Goal: Task Accomplishment & Management: Complete application form

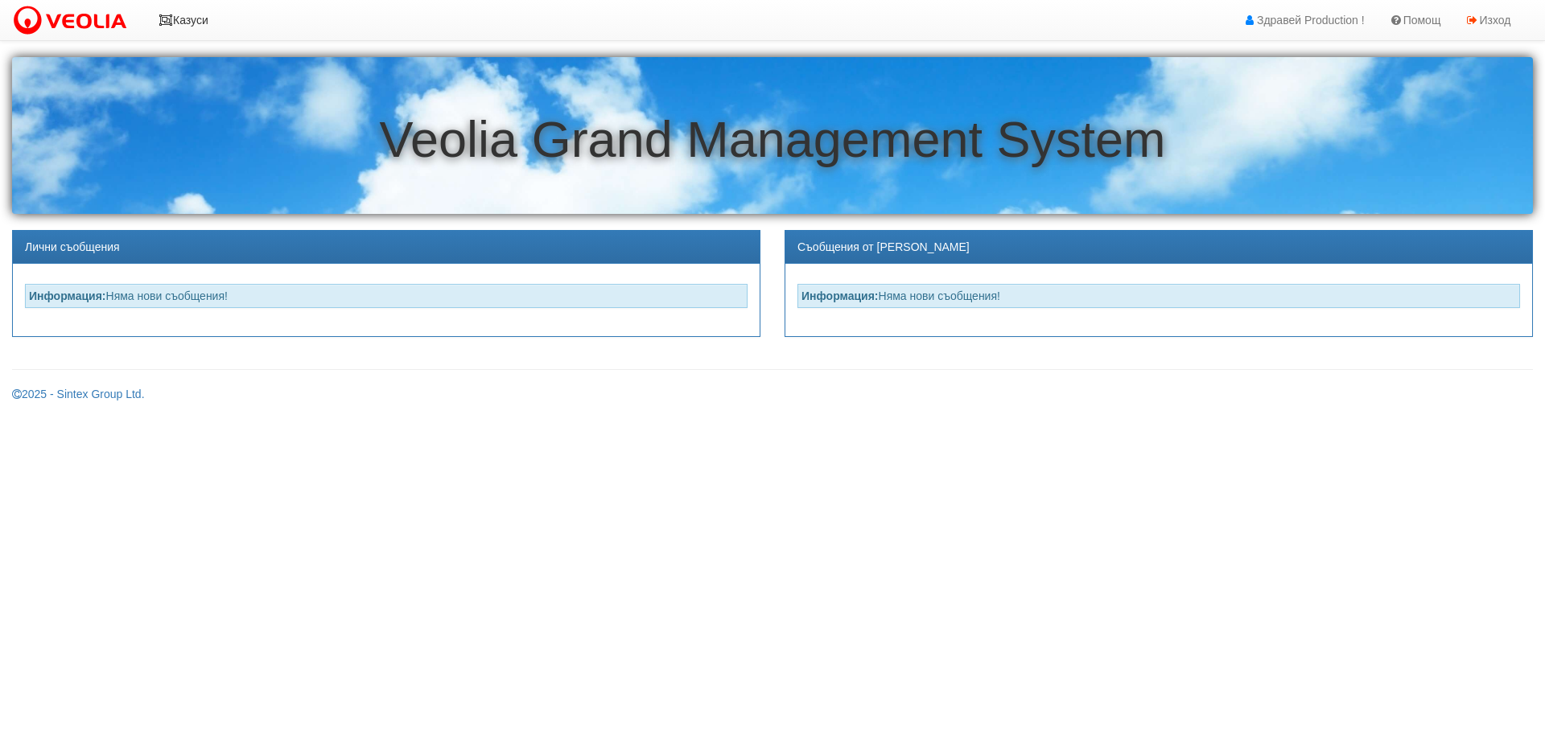
click at [183, 14] on link "Казуси" at bounding box center [183, 20] width 74 height 40
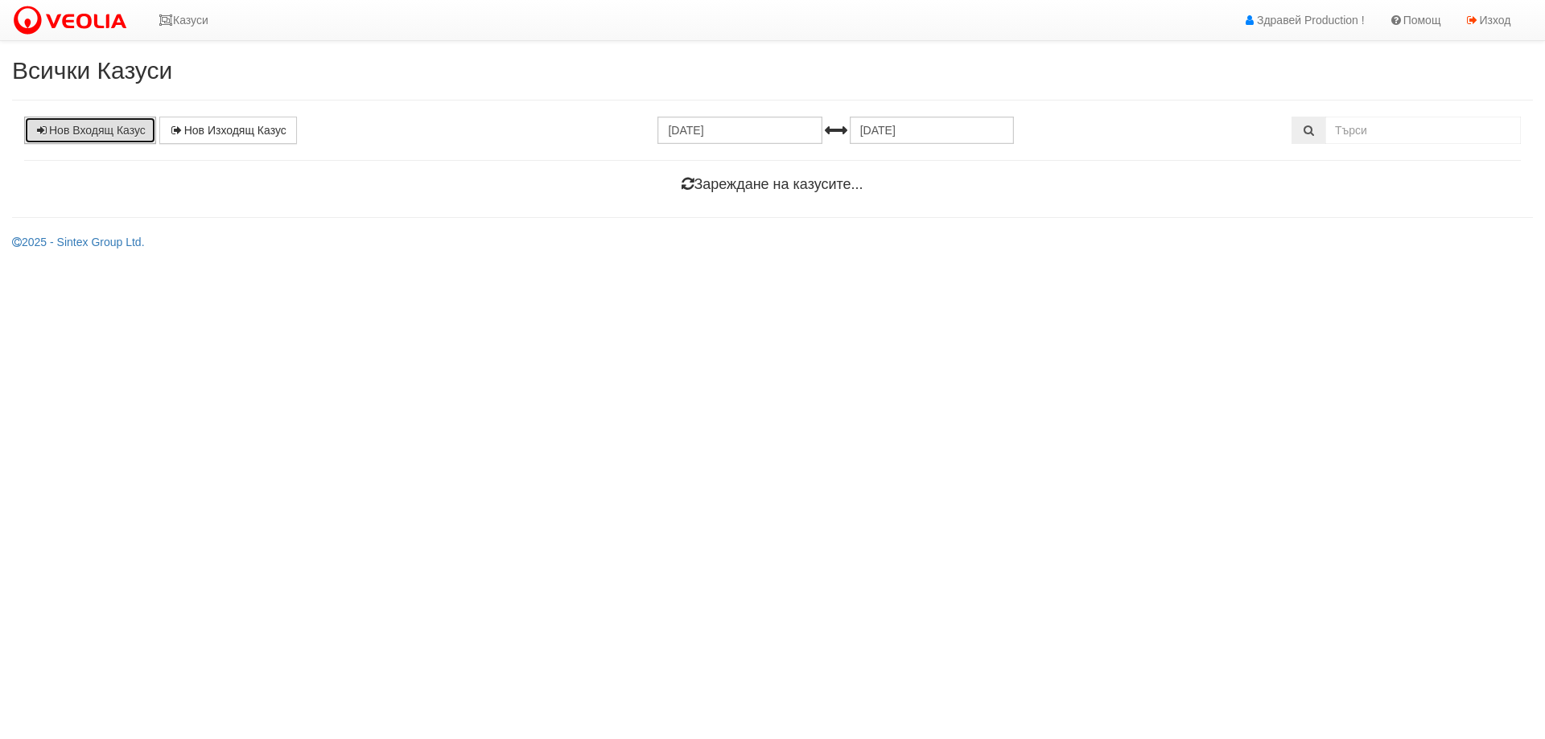
click at [90, 126] on link "Нов Входящ Казус" at bounding box center [90, 130] width 132 height 27
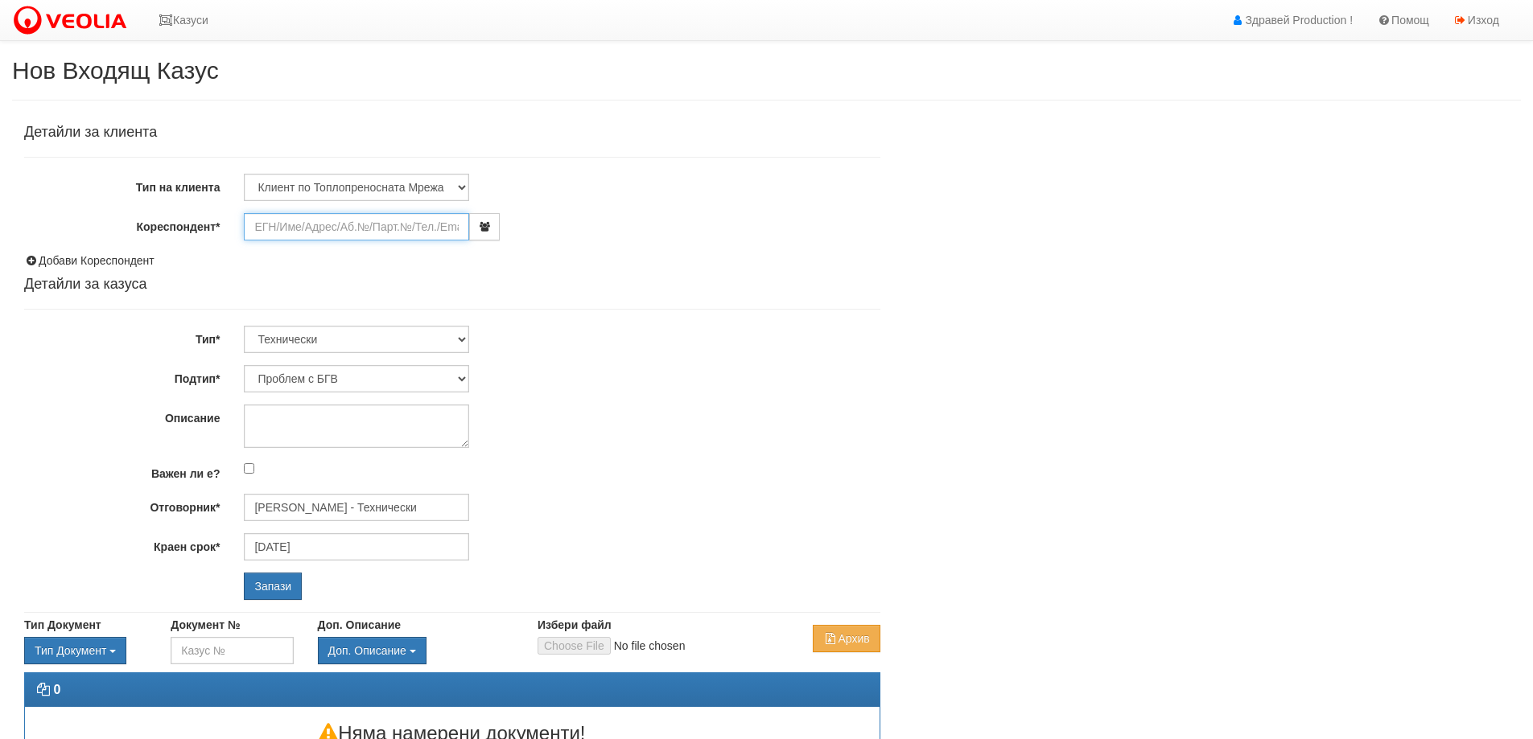
click at [277, 226] on input "Кореспондент*" at bounding box center [356, 226] width 225 height 27
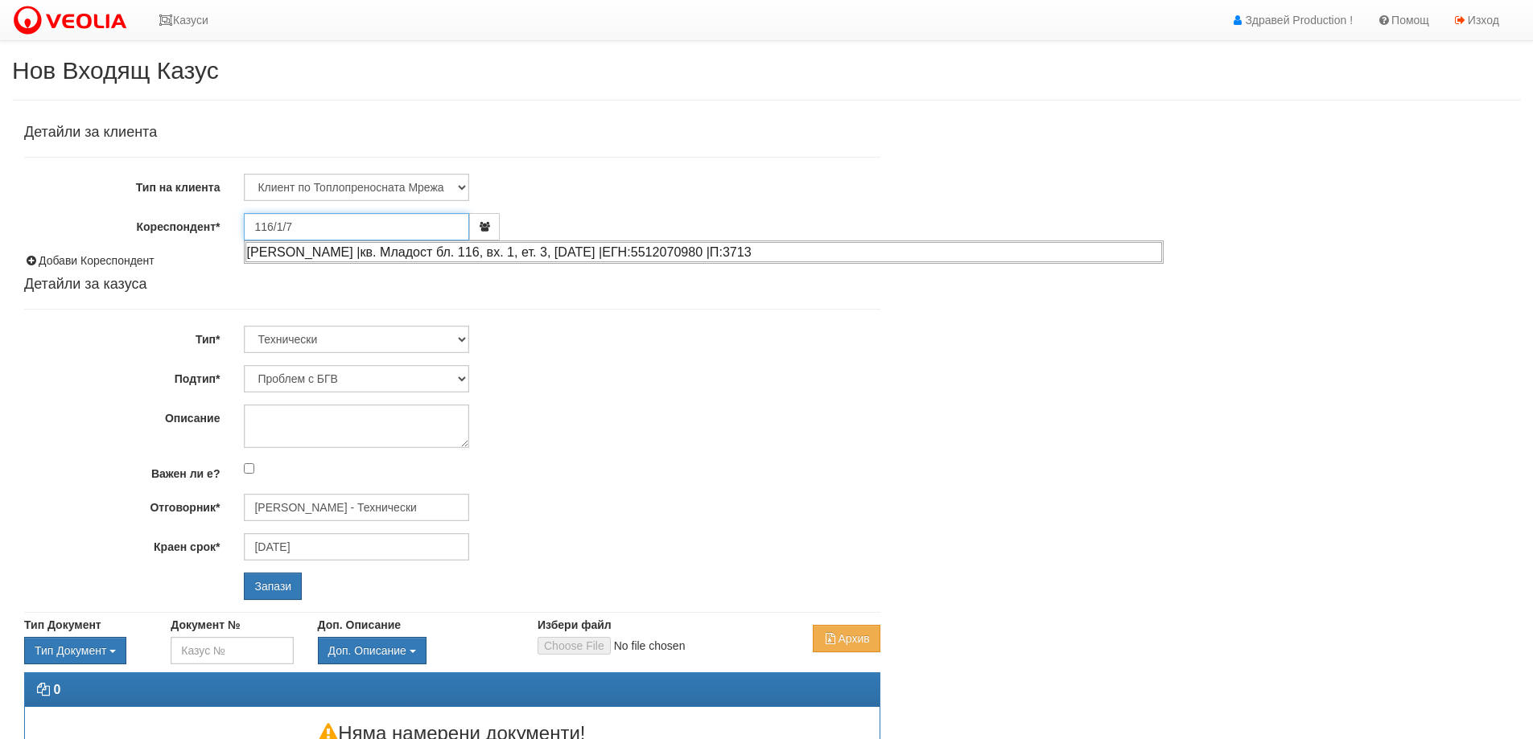
click at [320, 255] on div "КРАСИМИР ЖЕКОВ КИРАНСКИ |кв. Младост бл. 116, вх. 1, ет. 3, ап. 7 |ЕГН:55120709…" at bounding box center [703, 252] width 916 height 20
type input "Славко Тодоров"
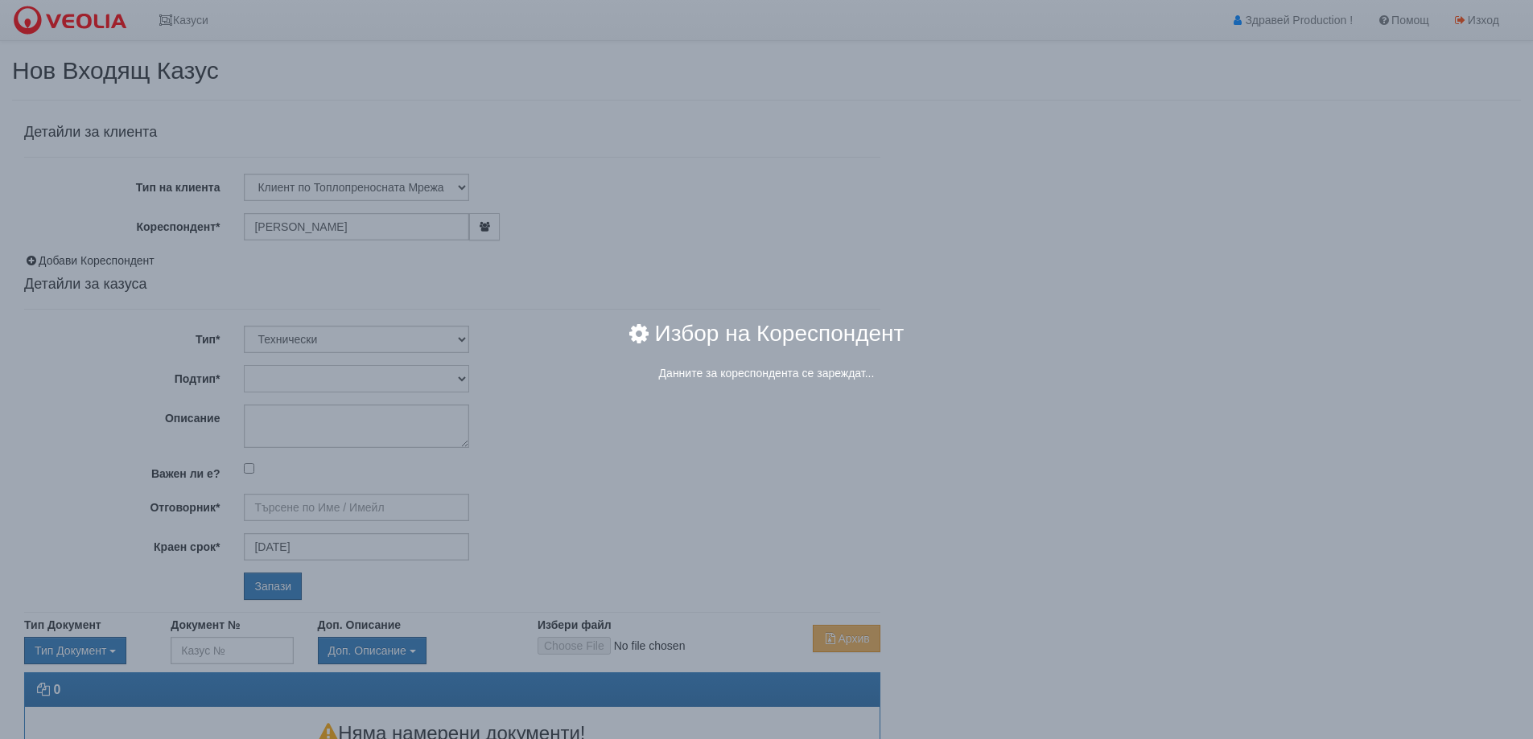
type input "Дончо Дончев - Технически"
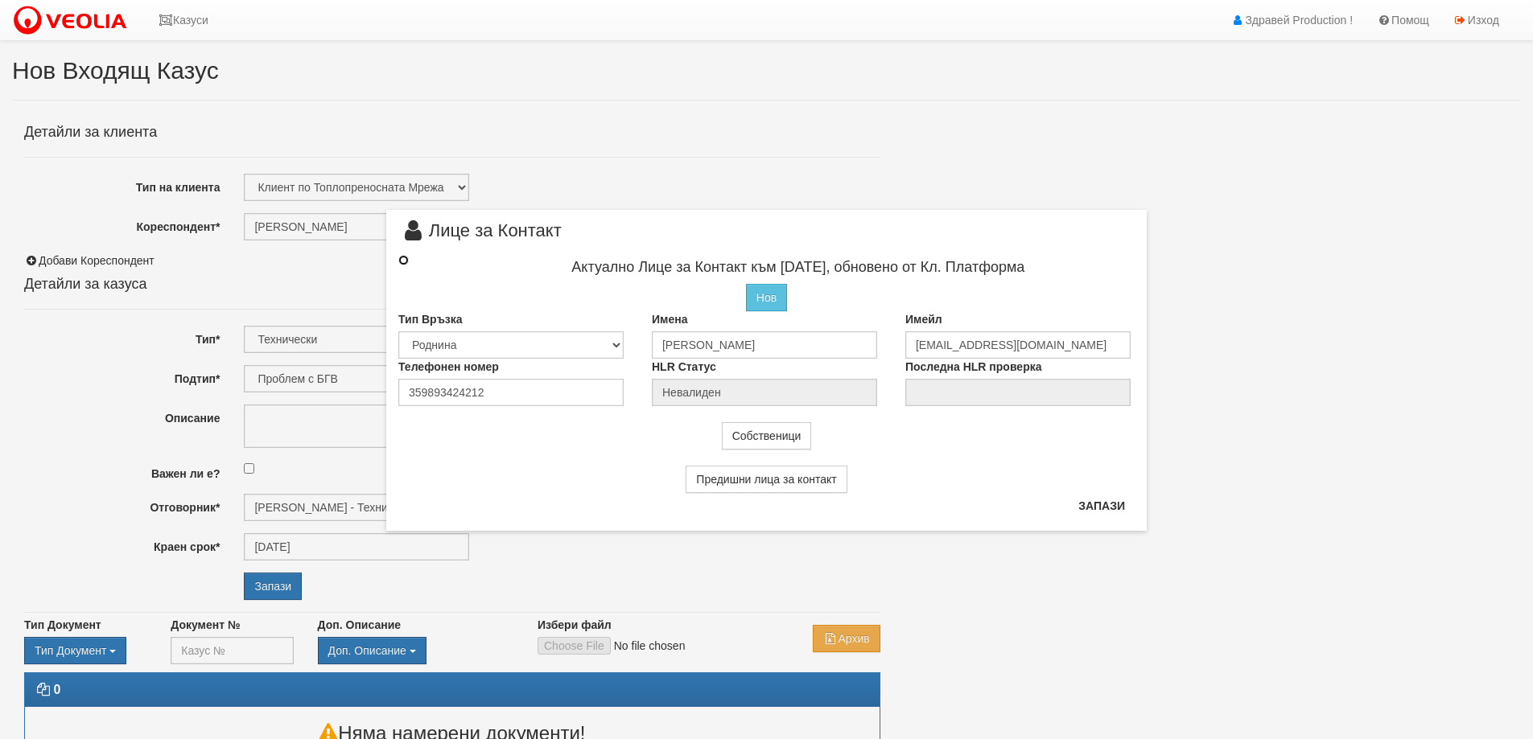
click at [402, 261] on input "radio" at bounding box center [403, 260] width 10 height 10
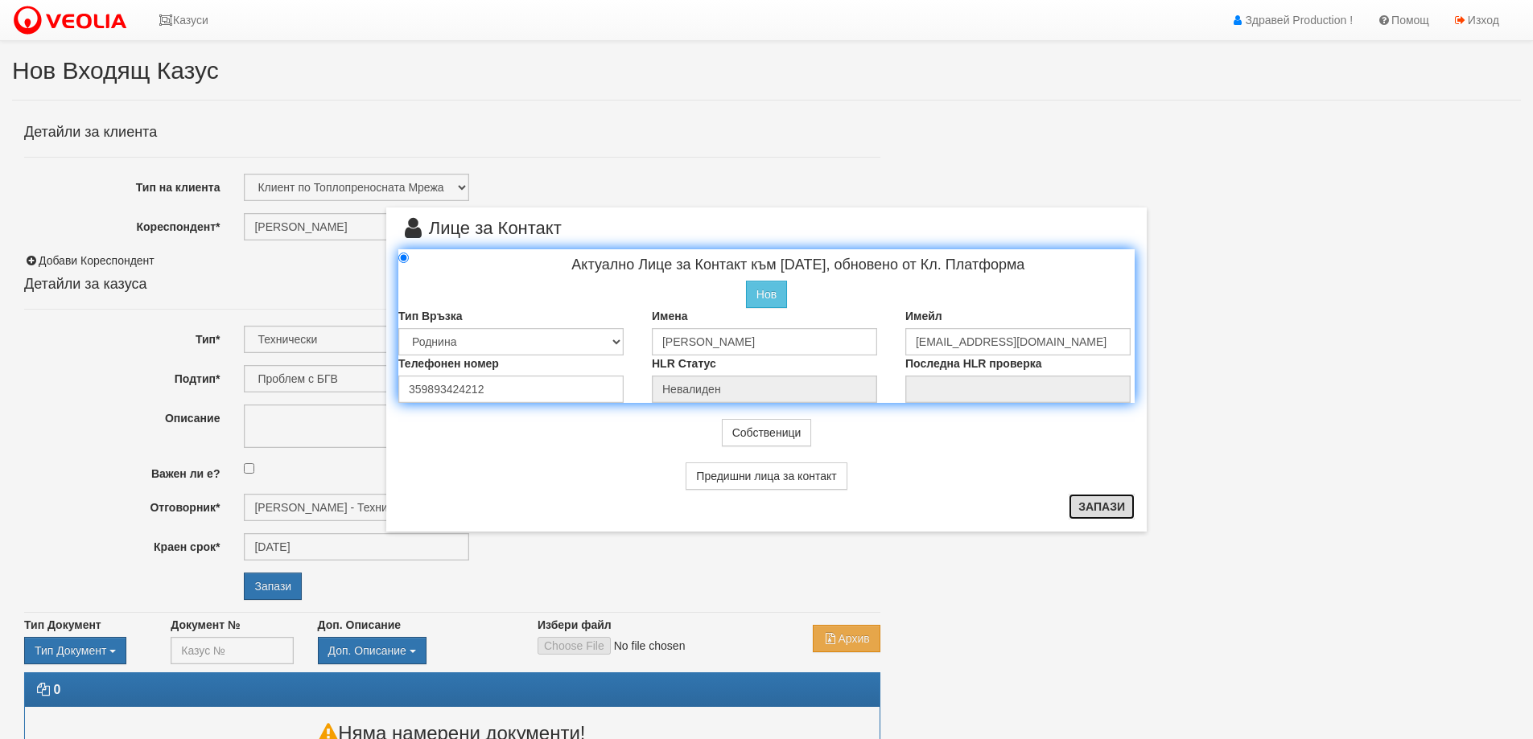
click at [1097, 502] on button "Запази" at bounding box center [1101, 507] width 66 height 26
radio input "true"
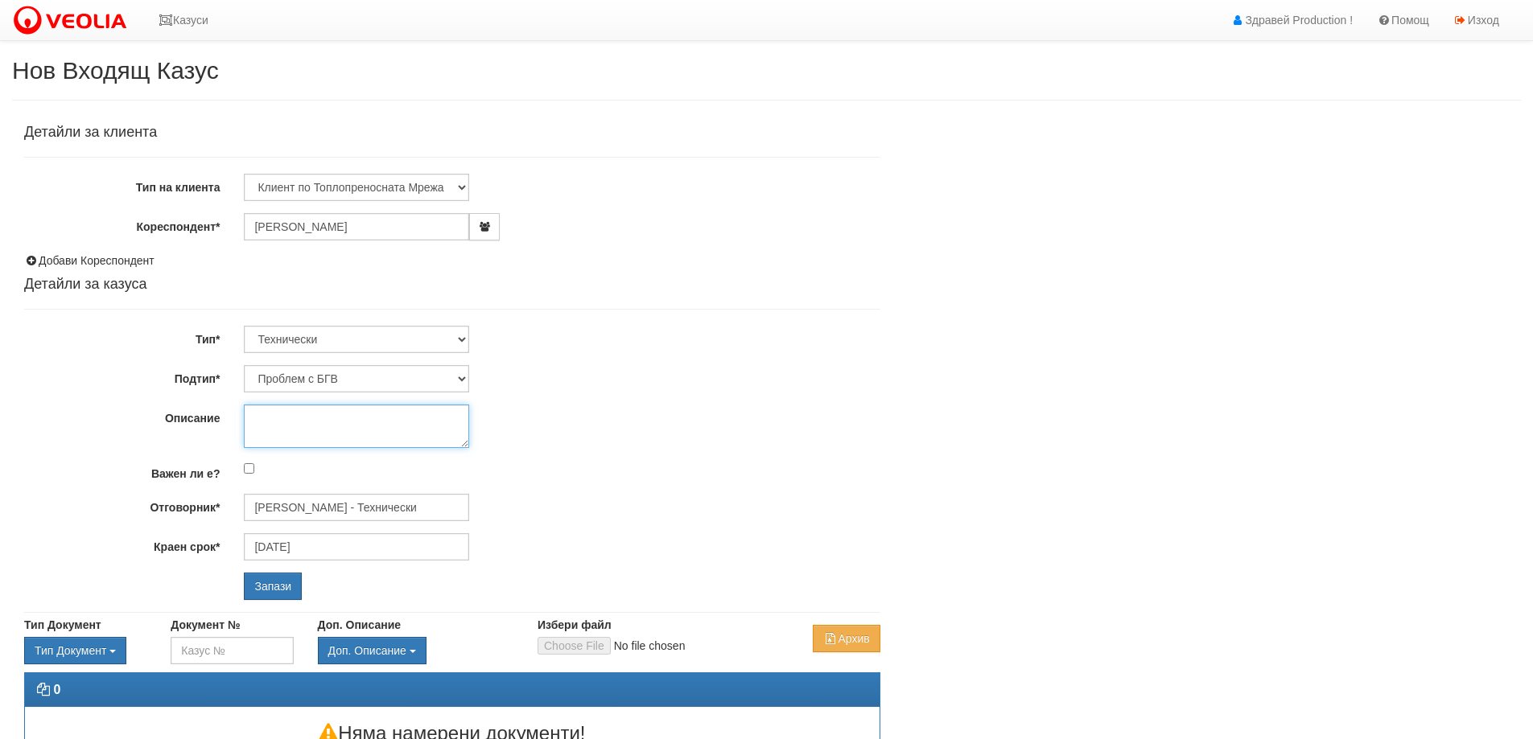
click at [284, 418] on textarea "Описание" at bounding box center [356, 426] width 225 height 43
type textarea "Н"
type textarea "Няма БГВ"
click at [279, 585] on input "Запази" at bounding box center [273, 586] width 58 height 27
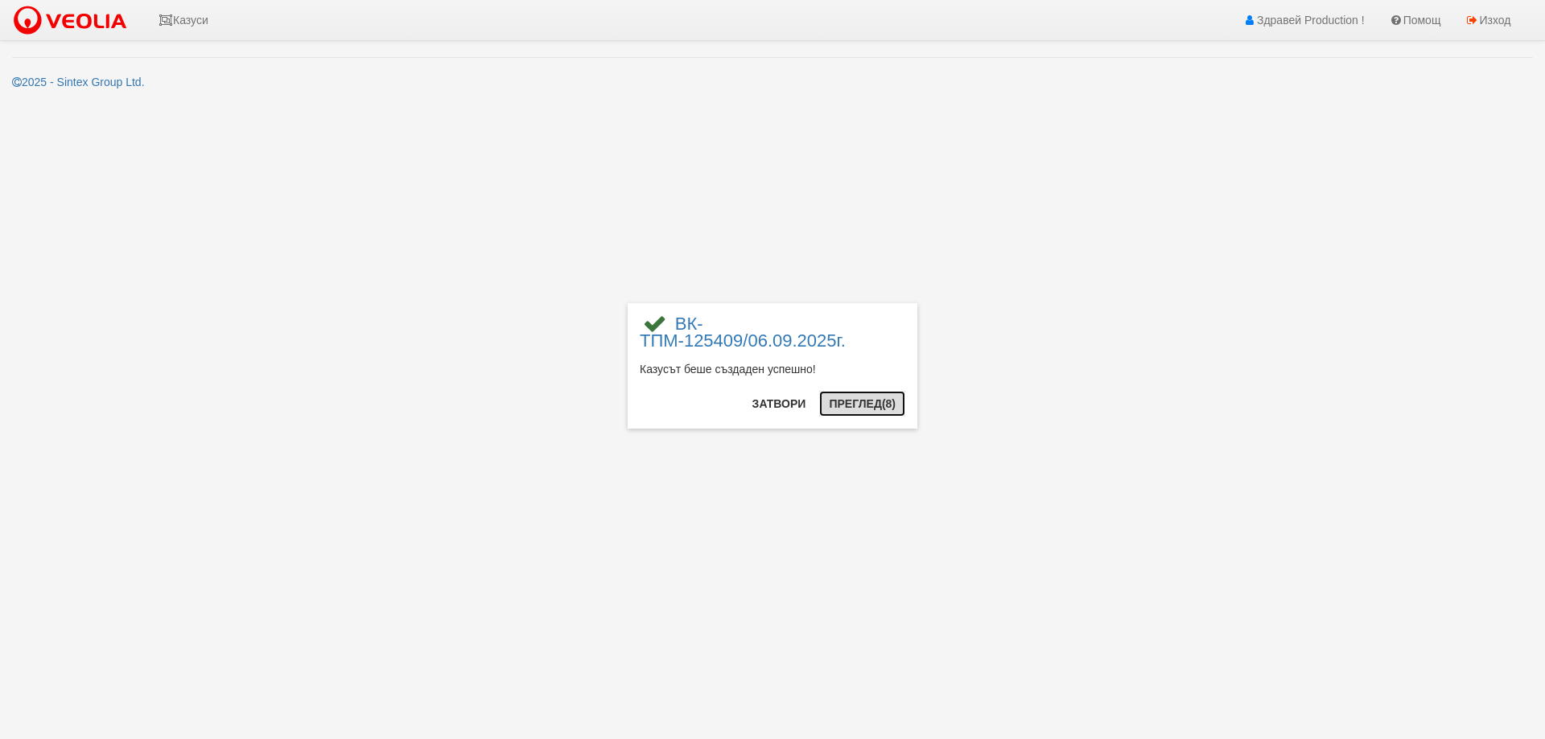
click at [864, 402] on button "Преглед (8)" at bounding box center [862, 404] width 86 height 26
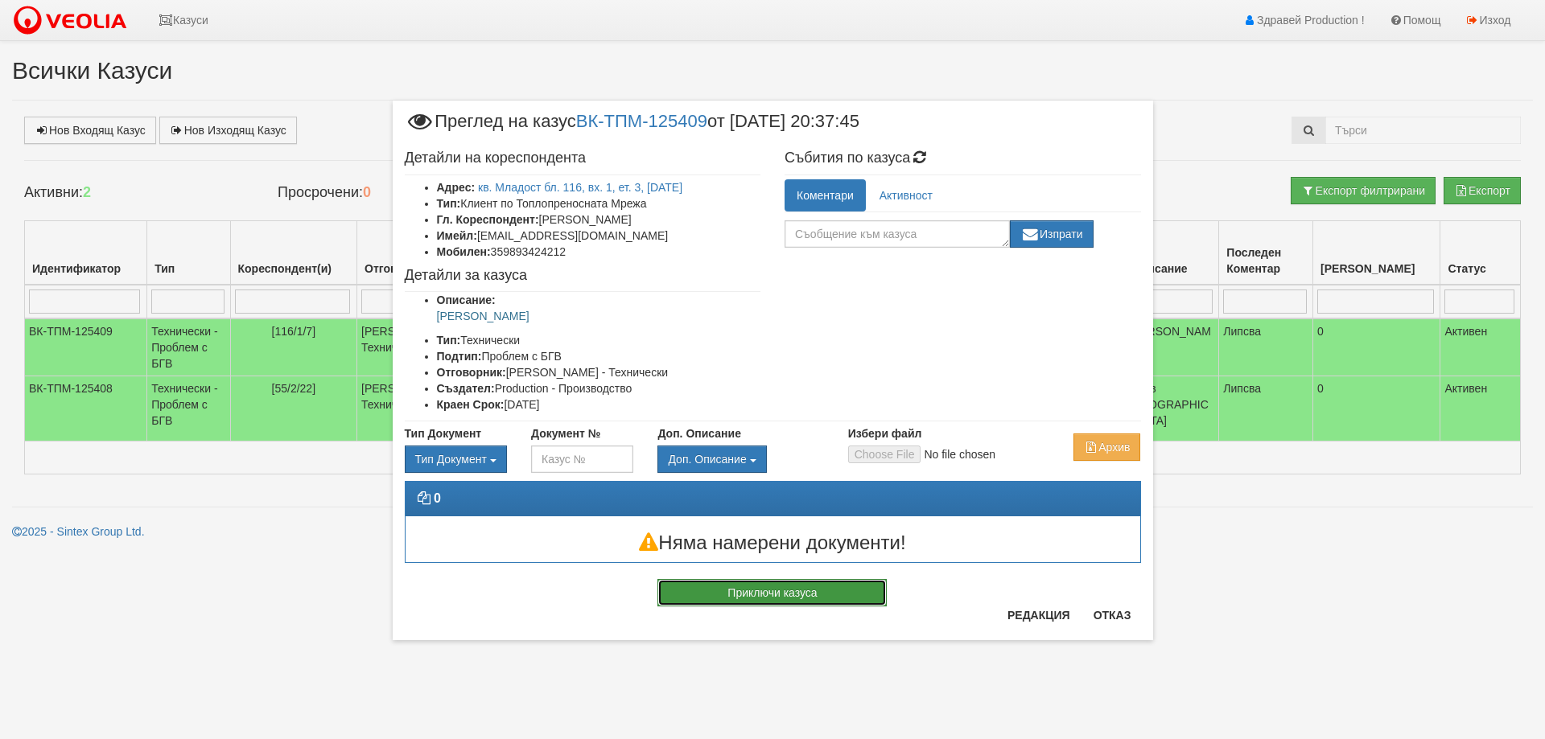
click at [787, 592] on button "Приключи казуса" at bounding box center [771, 592] width 229 height 27
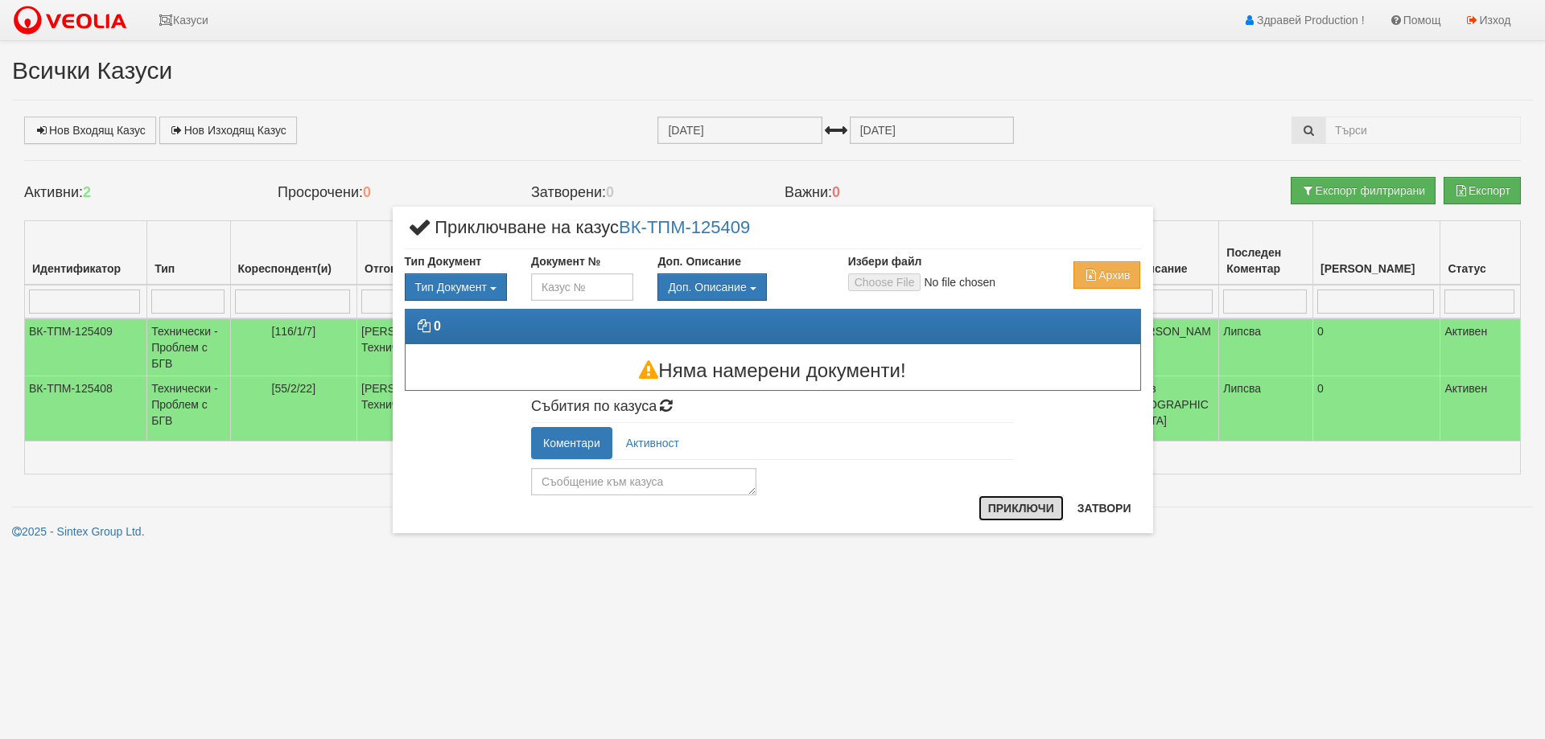
click at [1039, 508] on button "Приключи" at bounding box center [1020, 509] width 85 height 26
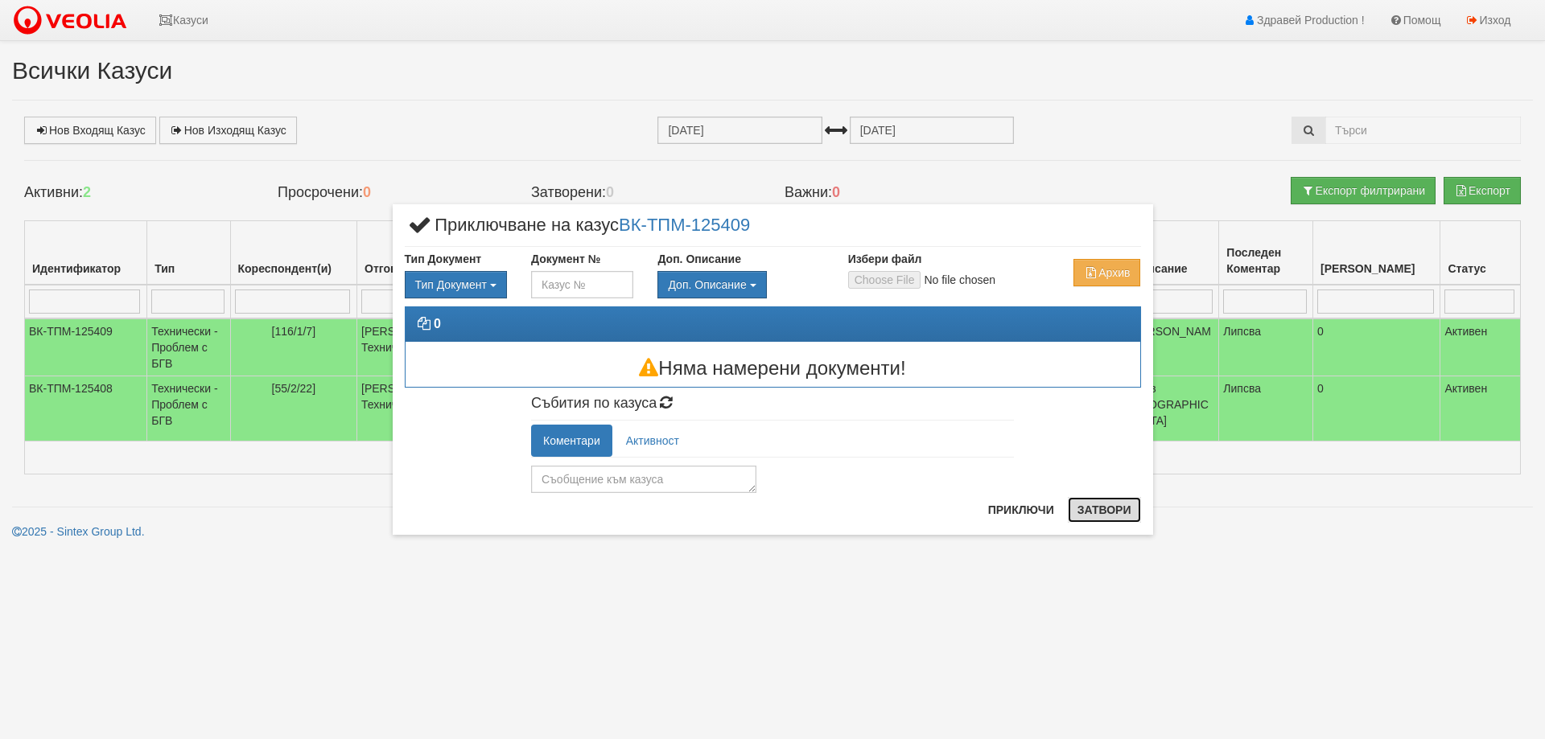
click at [1102, 509] on button "Затвори" at bounding box center [1104, 510] width 73 height 26
